Goal: Information Seeking & Learning: Check status

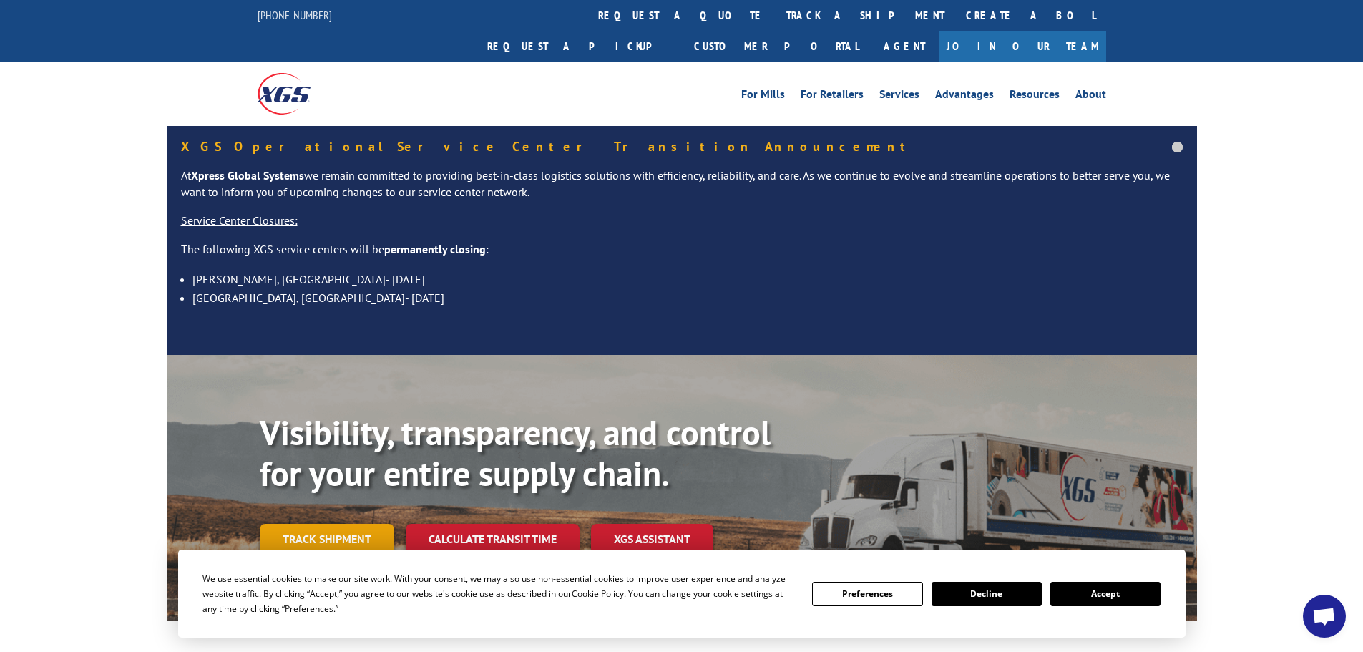
click at [346, 524] on link "Track shipment" at bounding box center [327, 539] width 134 height 30
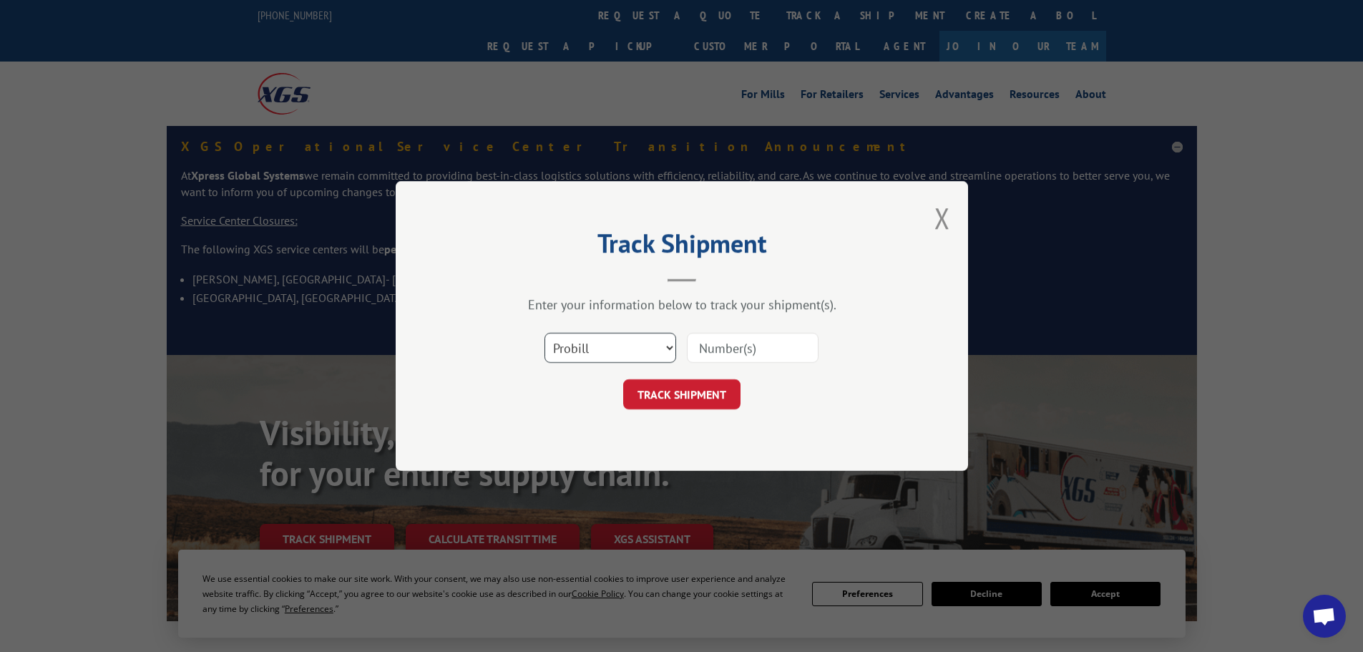
click at [618, 348] on select "Select category... Probill BOL PO" at bounding box center [610, 348] width 132 height 30
select select "bol"
click at [544, 333] on select "Select category... Probill BOL PO" at bounding box center [610, 348] width 132 height 30
click at [700, 350] on input at bounding box center [753, 348] width 132 height 30
paste input "5090335"
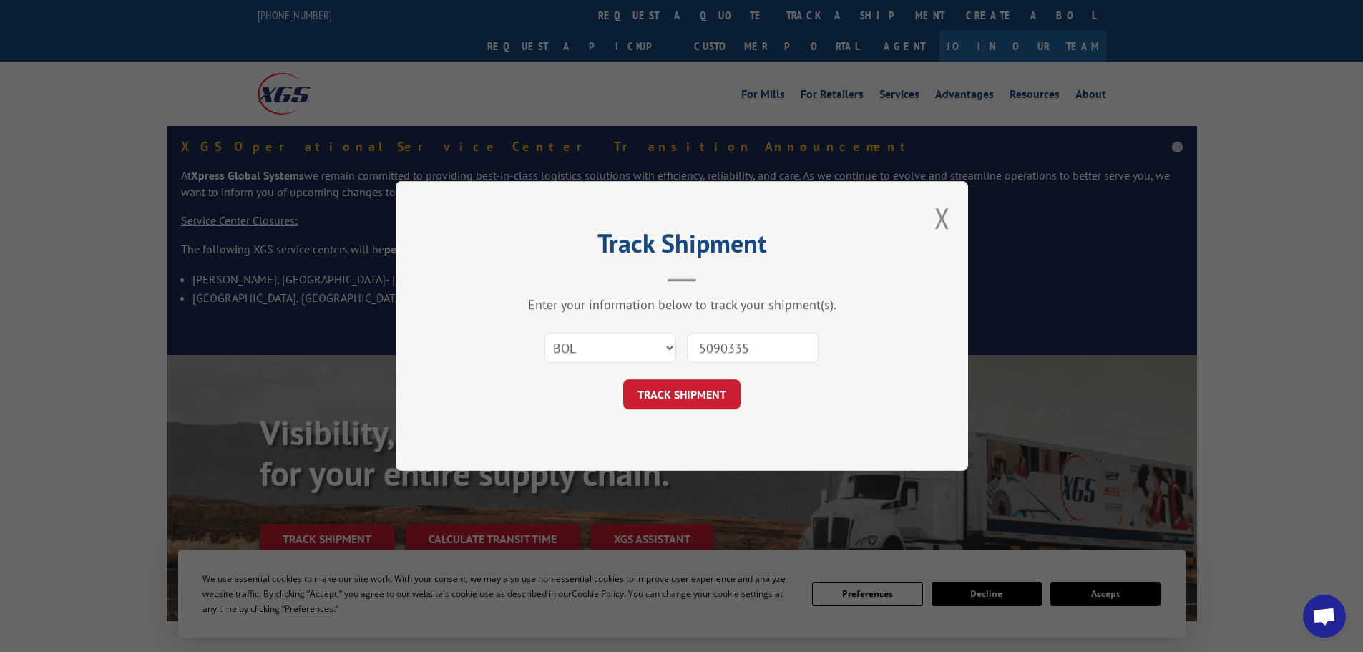
click at [699, 346] on input "5090335" at bounding box center [753, 348] width 132 height 30
type input "5090335"
click at [674, 391] on button "TRACK SHIPMENT" at bounding box center [681, 394] width 117 height 30
